Goal: Task Accomplishment & Management: Manage account settings

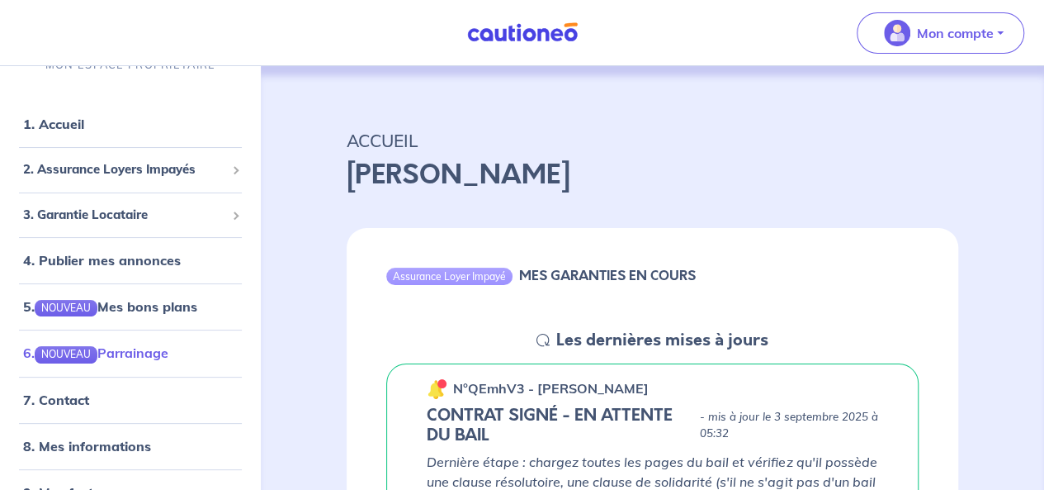
scroll to position [45, 0]
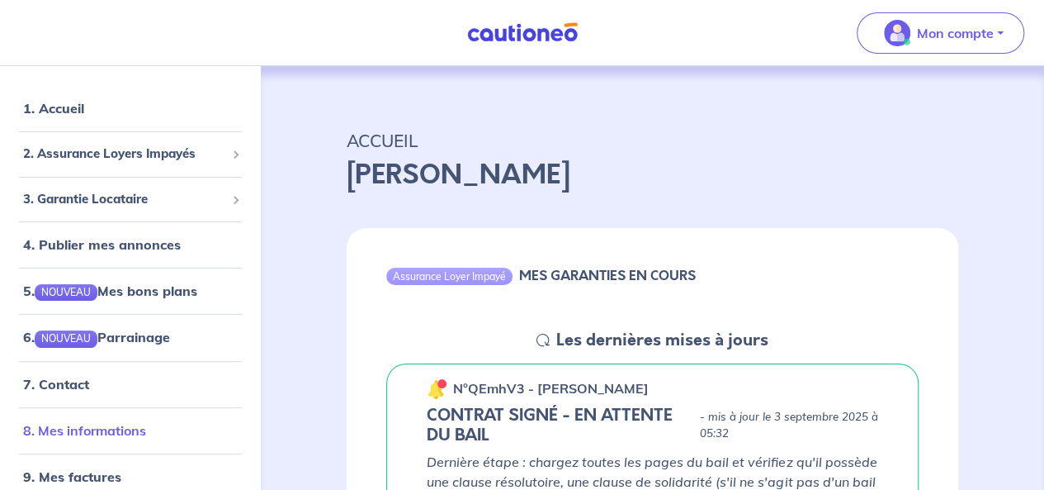
click at [123, 438] on link "8. Mes informations" at bounding box center [84, 430] width 123 height 17
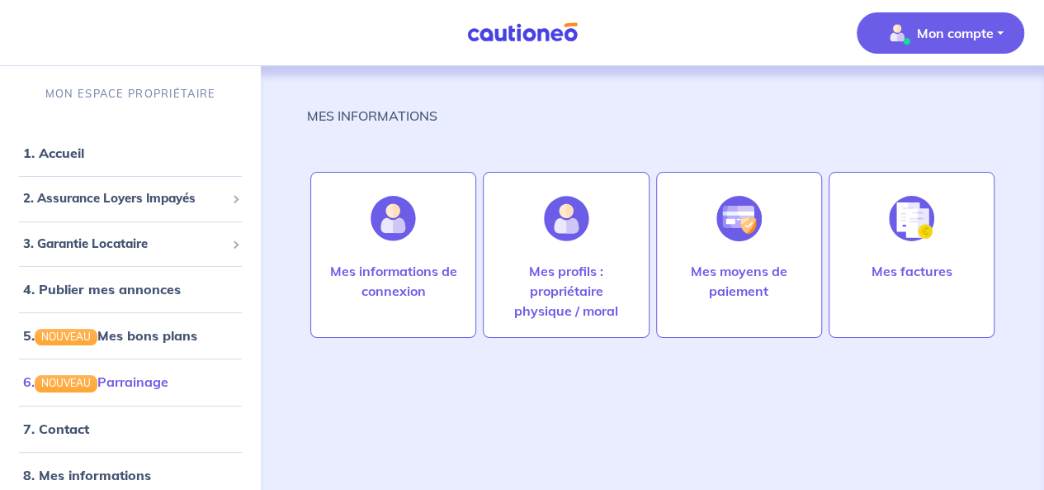
scroll to position [45, 0]
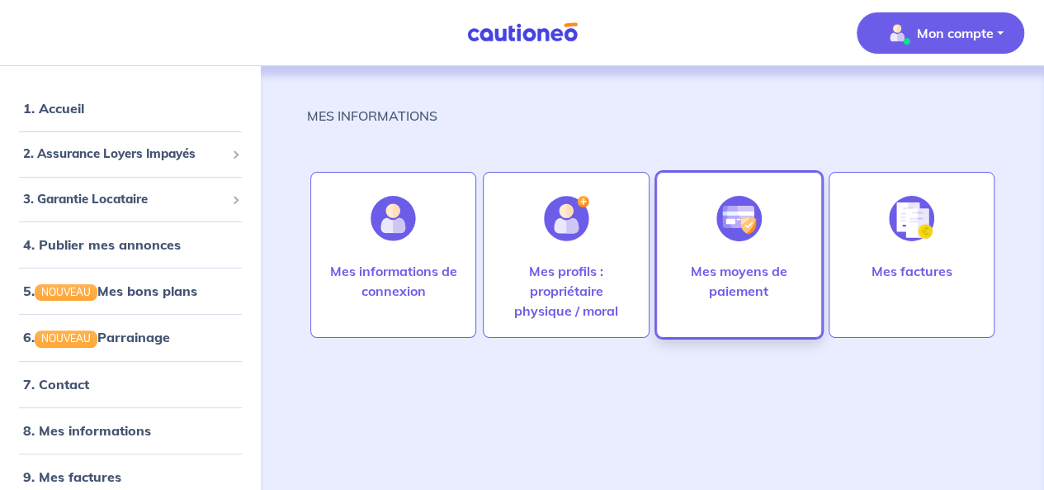
click at [741, 280] on p "Mes moyens de paiement" at bounding box center [739, 281] width 131 height 40
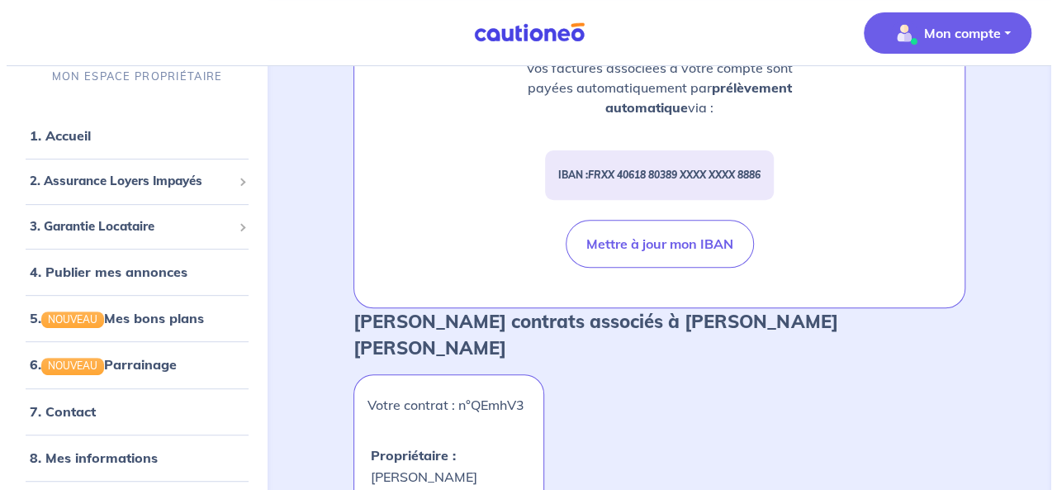
scroll to position [83, 0]
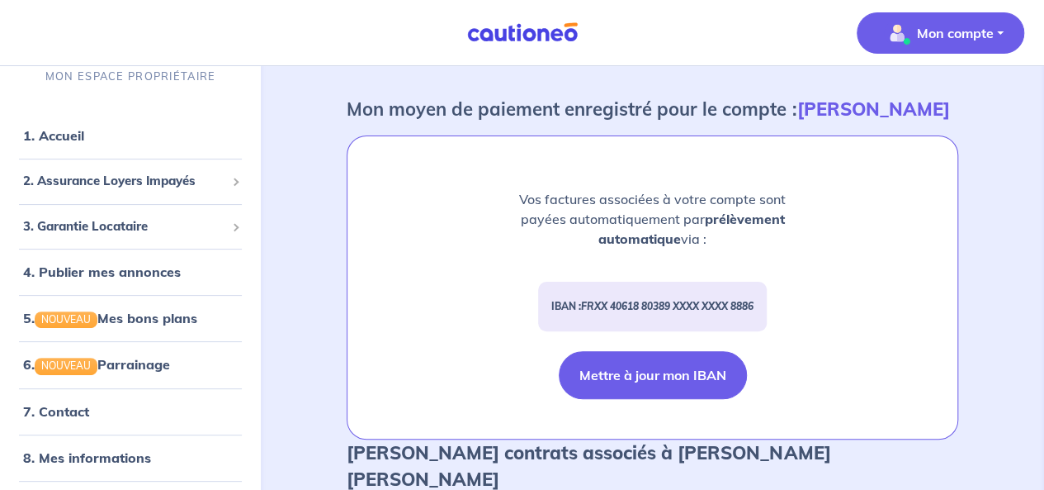
click at [628, 376] on button "Mettre à jour mon IBAN" at bounding box center [653, 375] width 188 height 48
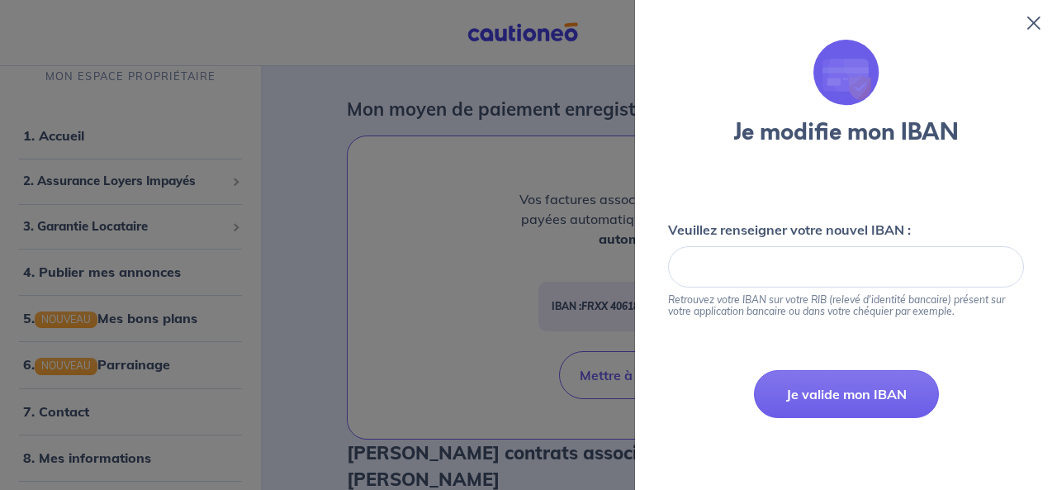
click at [774, 273] on div at bounding box center [846, 267] width 356 height 42
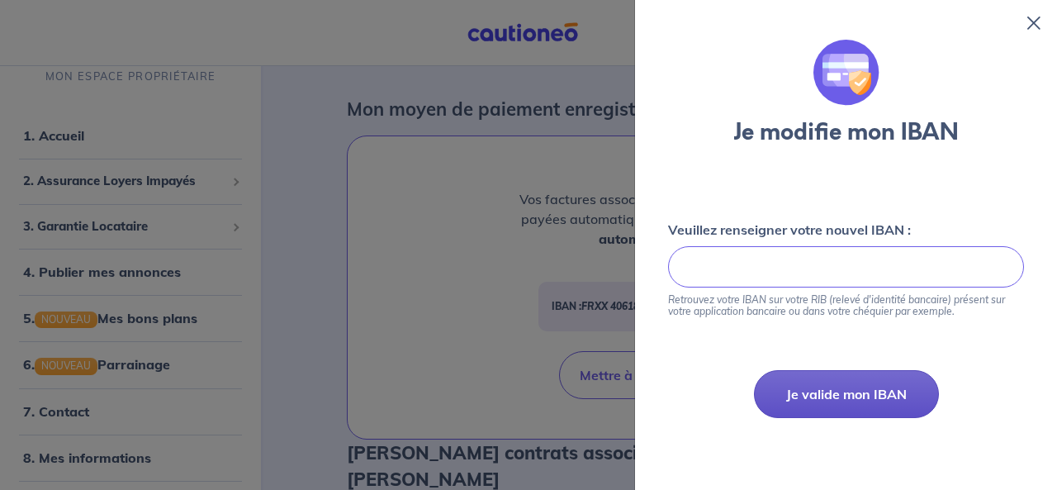
click at [828, 405] on button "Je valide mon IBAN" at bounding box center [846, 394] width 185 height 48
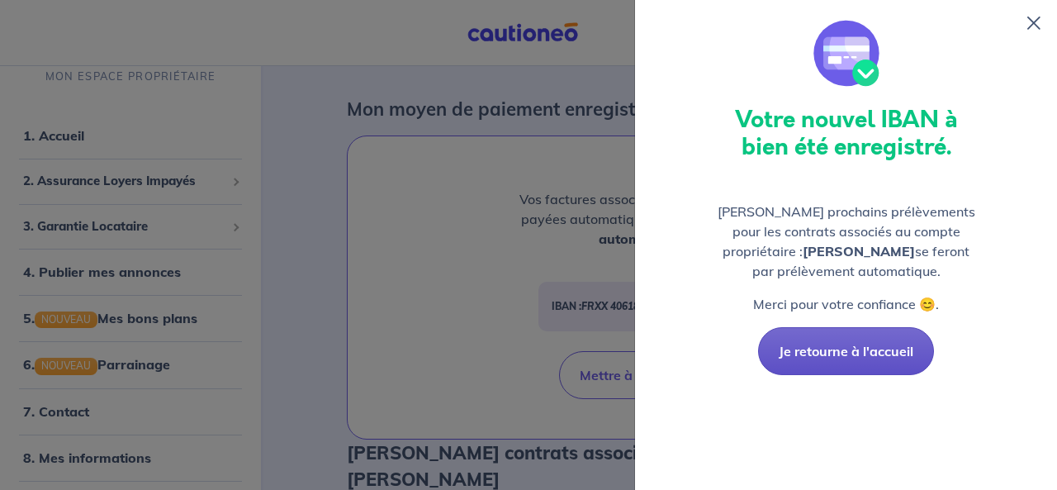
click at [849, 357] on button "Je retourne à l'accueil" at bounding box center [846, 351] width 176 height 48
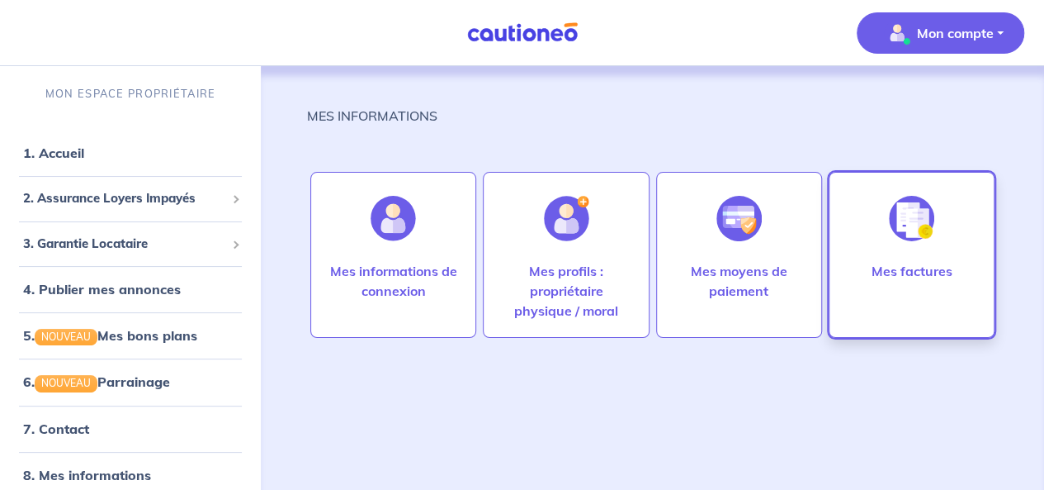
click at [905, 274] on p "Mes factures" at bounding box center [911, 271] width 81 height 20
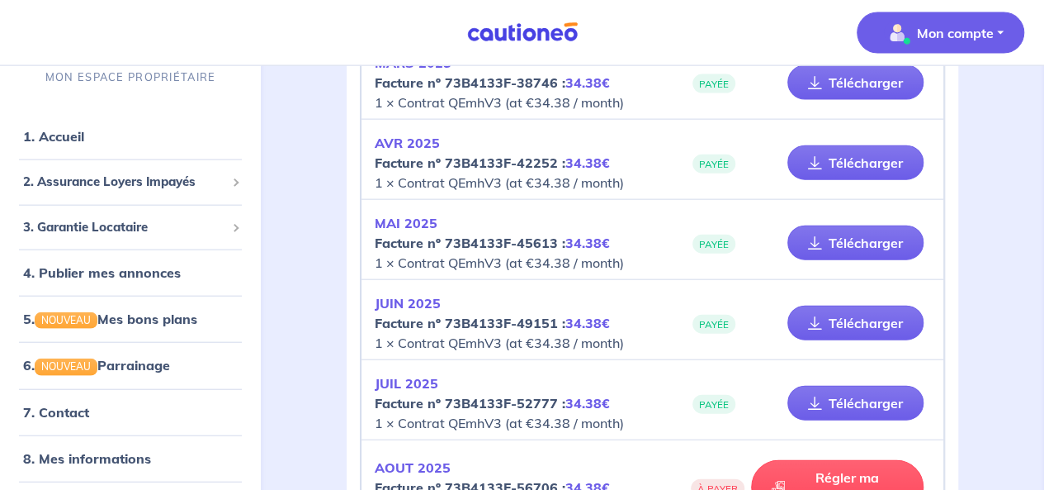
scroll to position [2033, 0]
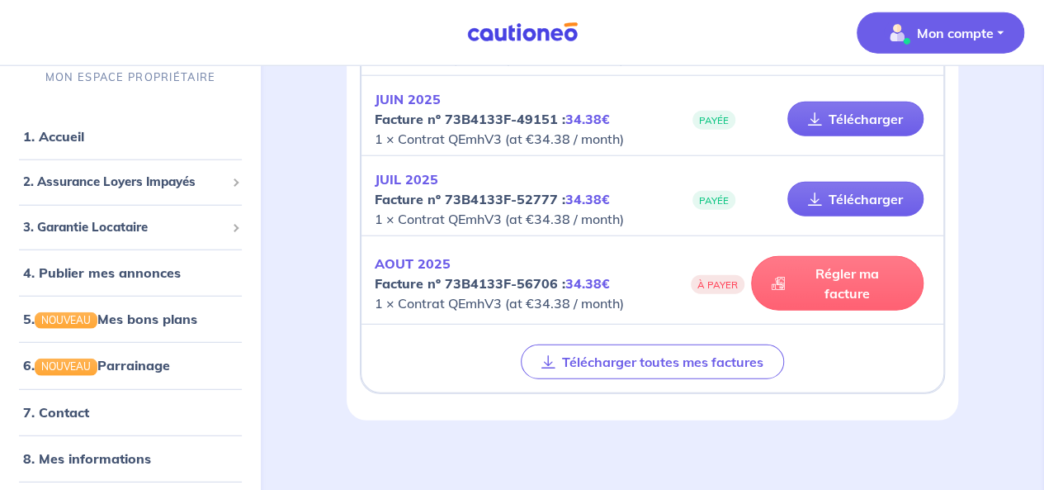
click at [843, 268] on link "Régler ma facture" at bounding box center [837, 283] width 173 height 54
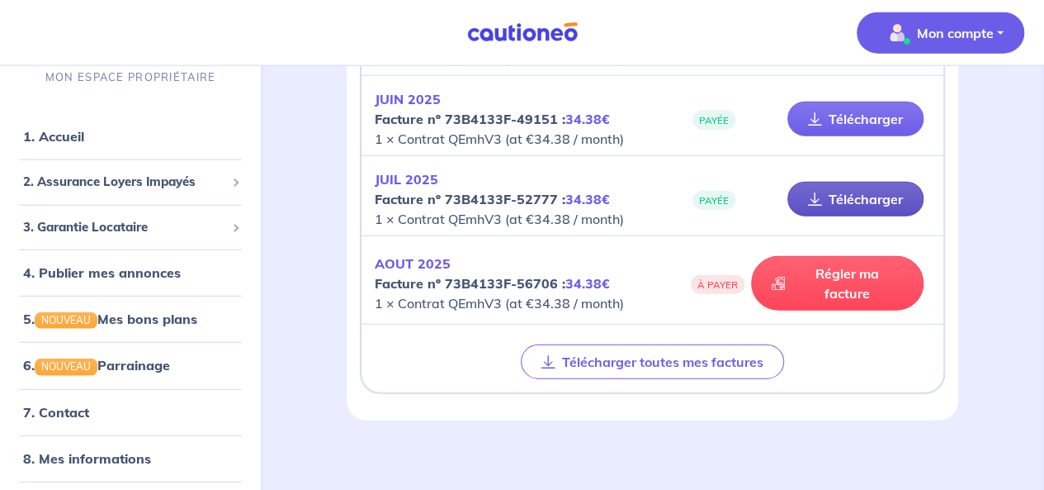
click at [855, 191] on link "Télécharger" at bounding box center [856, 199] width 136 height 35
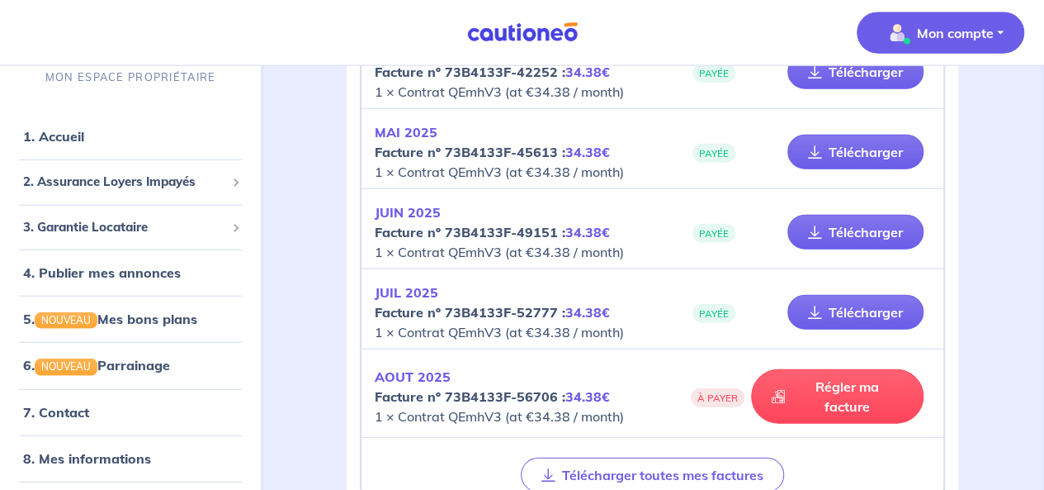
scroll to position [1868, 0]
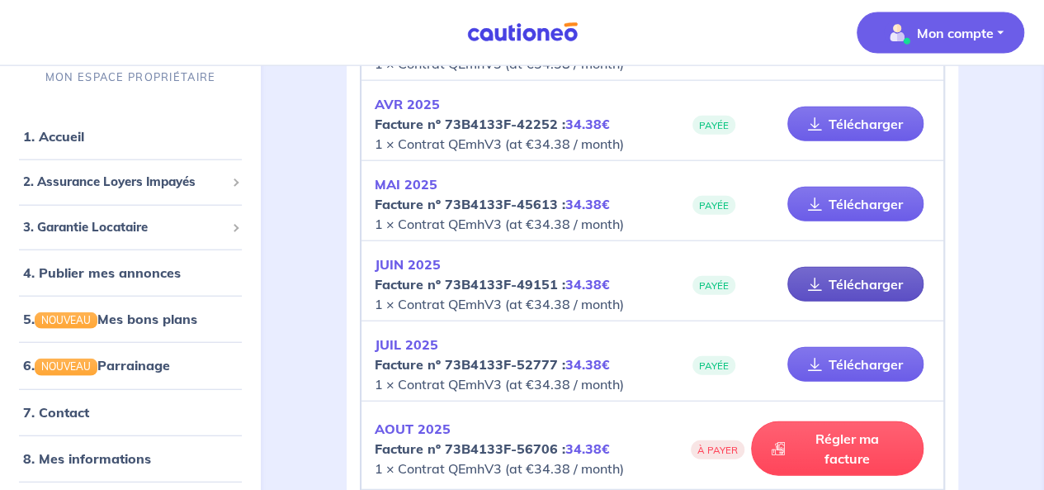
click at [874, 277] on link "Télécharger" at bounding box center [856, 284] width 136 height 35
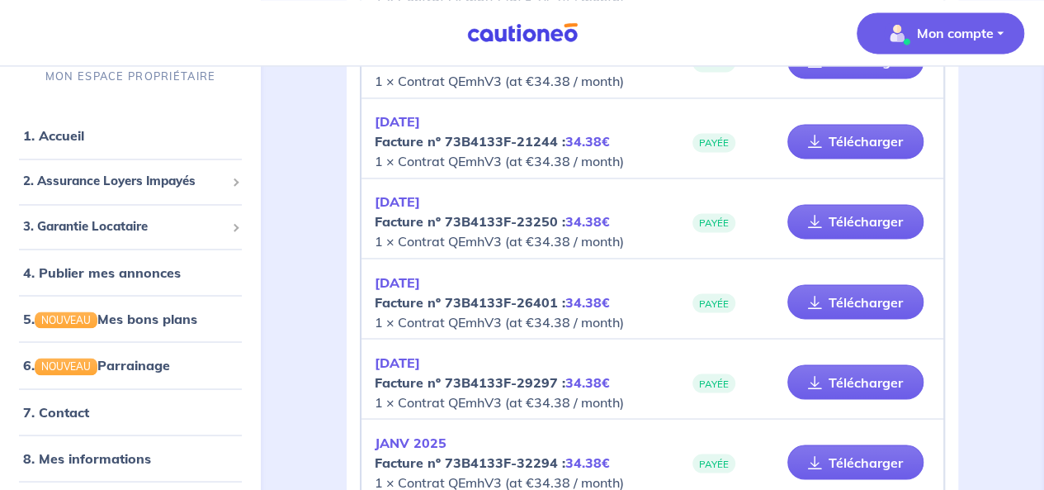
scroll to position [1372, 0]
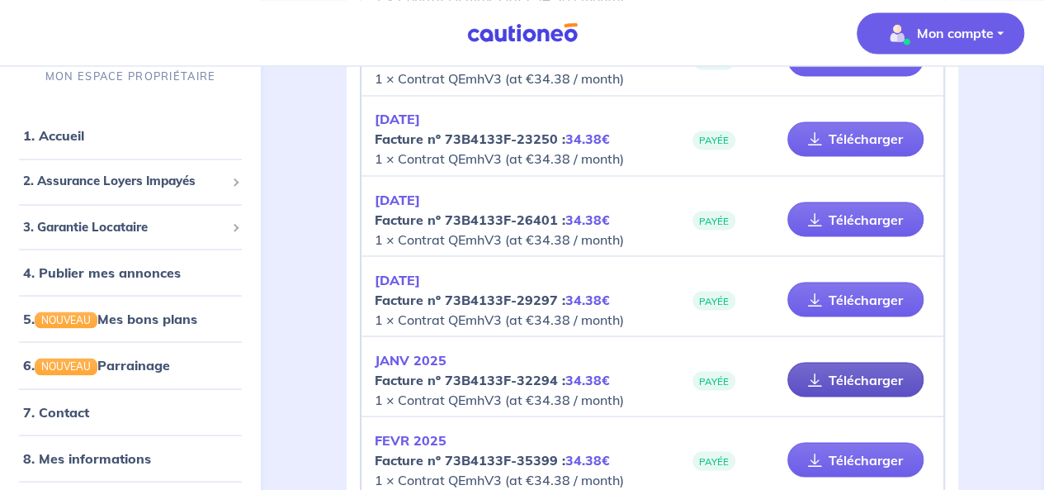
click at [862, 377] on link "Télécharger" at bounding box center [856, 379] width 136 height 35
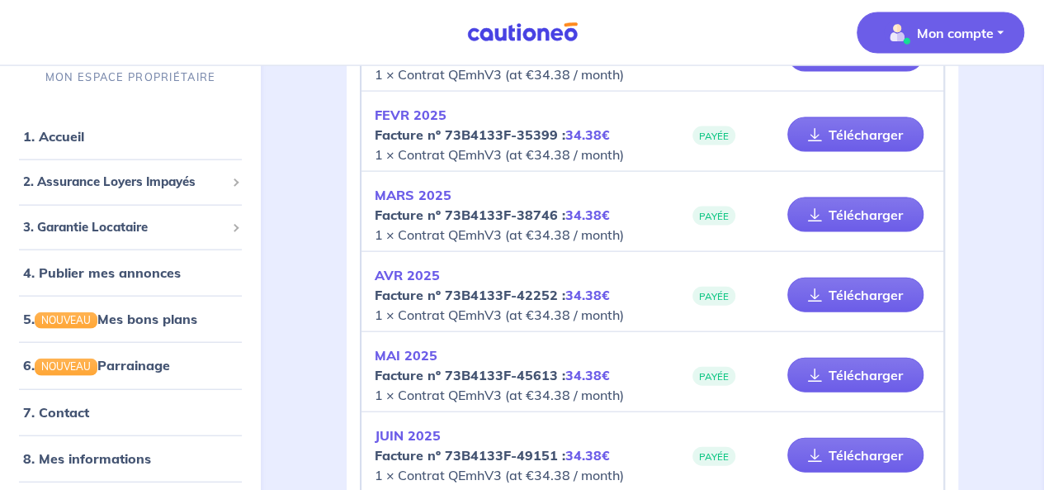
scroll to position [1702, 0]
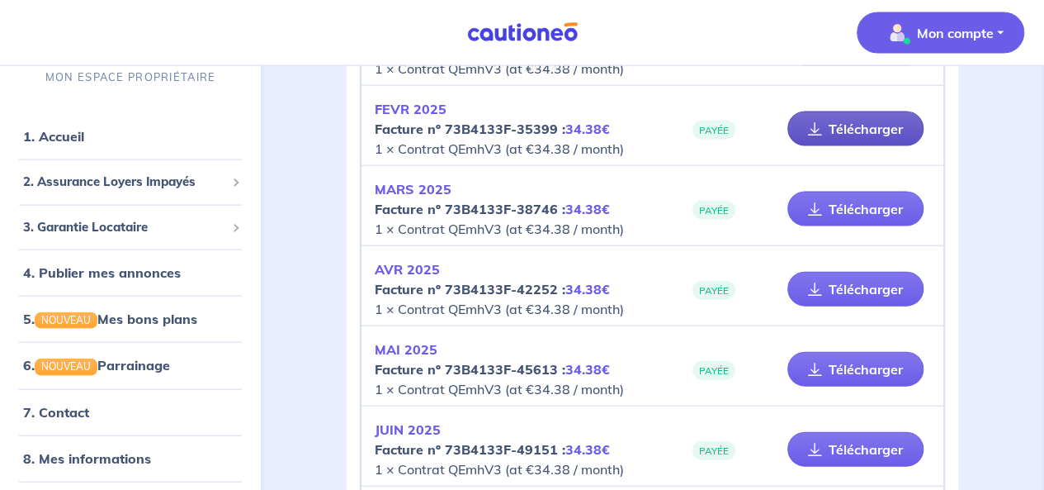
click at [883, 128] on link "Télécharger" at bounding box center [856, 128] width 136 height 35
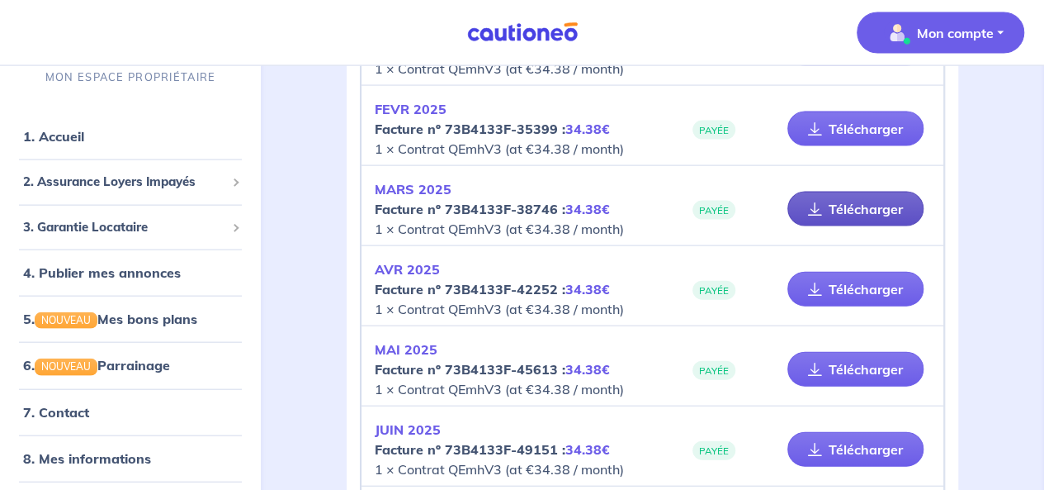
click at [855, 204] on link "Télécharger" at bounding box center [856, 209] width 136 height 35
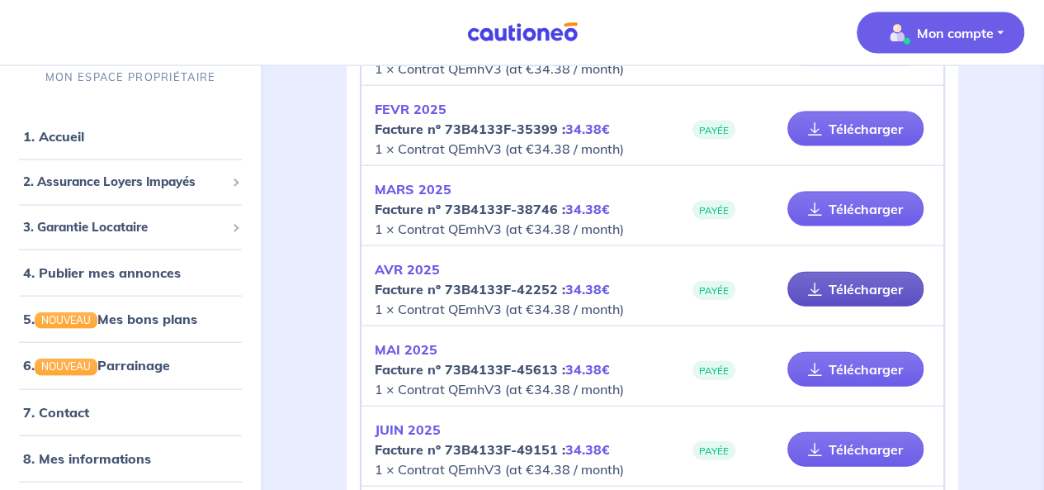
click at [870, 282] on link "Télécharger" at bounding box center [856, 289] width 136 height 35
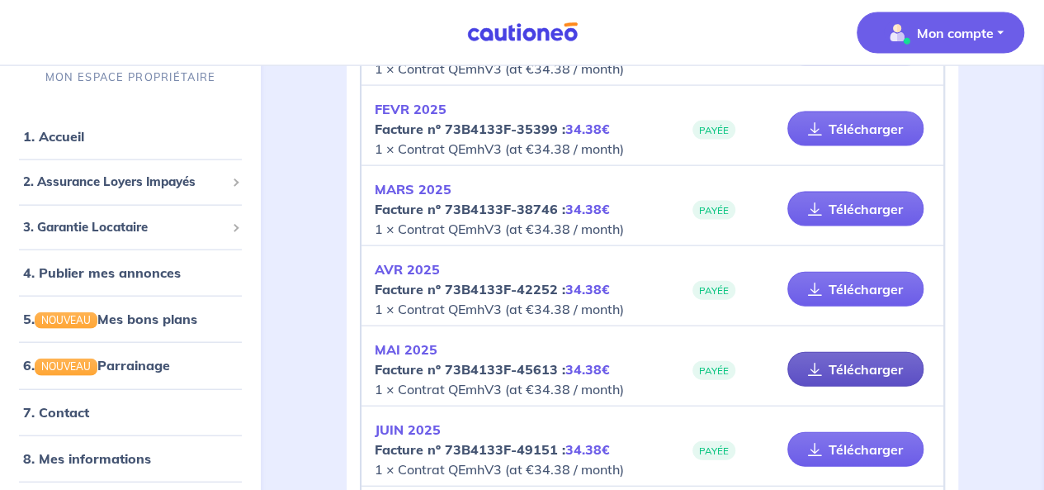
click at [867, 362] on link "Télécharger" at bounding box center [856, 369] width 136 height 35
